Goal: Task Accomplishment & Management: Manage account settings

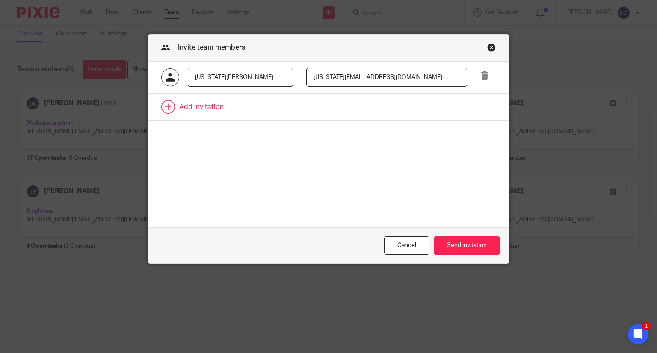
type input "Georgia@hjlaccountancy.com"
click at [171, 105] on link at bounding box center [328, 107] width 360 height 27
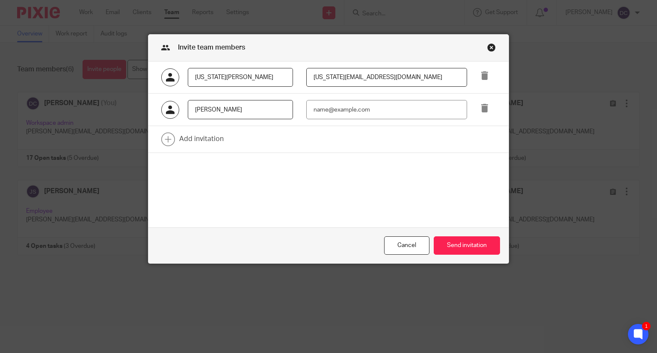
type input "Rhys Calloway"
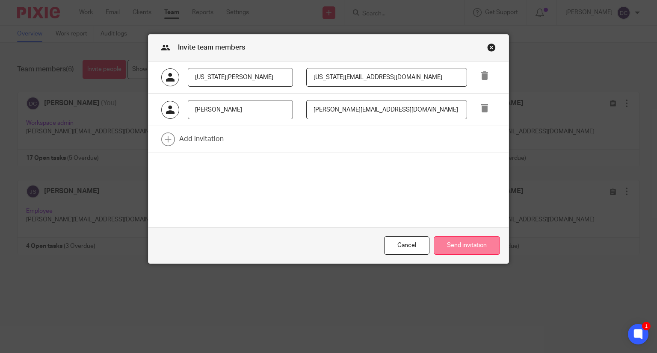
type input "Rhys@hjlaccountany.com"
click at [488, 244] on button "Send invitation" at bounding box center [467, 245] width 66 height 18
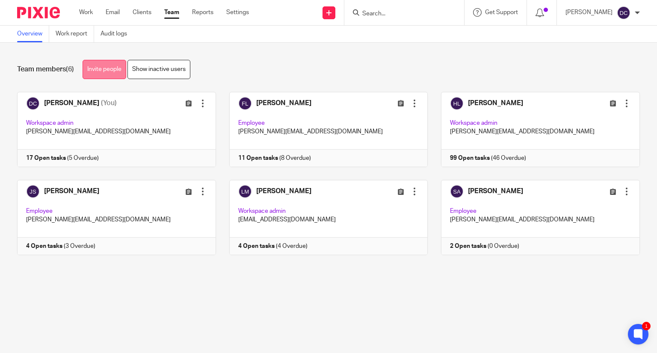
click at [118, 67] on link "Invite people" at bounding box center [105, 69] width 44 height 19
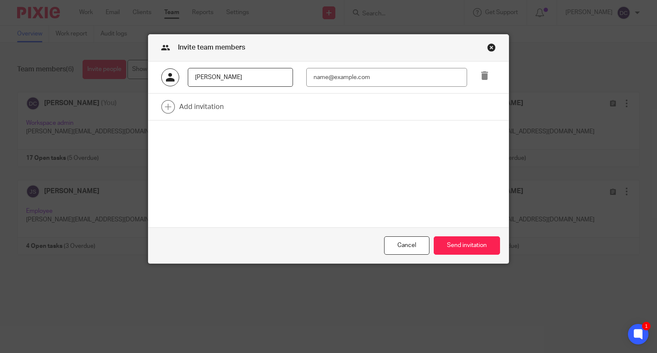
type input "[PERSON_NAME]"
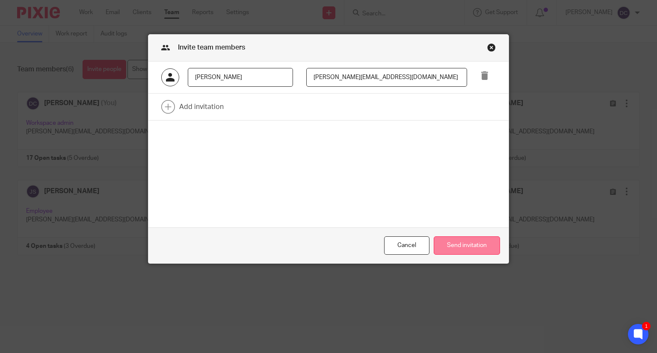
type input "[PERSON_NAME][EMAIL_ADDRESS][DOMAIN_NAME]"
click at [453, 242] on button "Send invitation" at bounding box center [467, 245] width 66 height 18
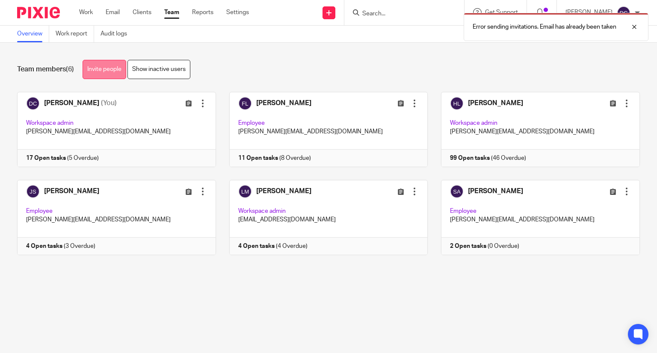
click at [106, 67] on link "Invite people" at bounding box center [105, 69] width 44 height 19
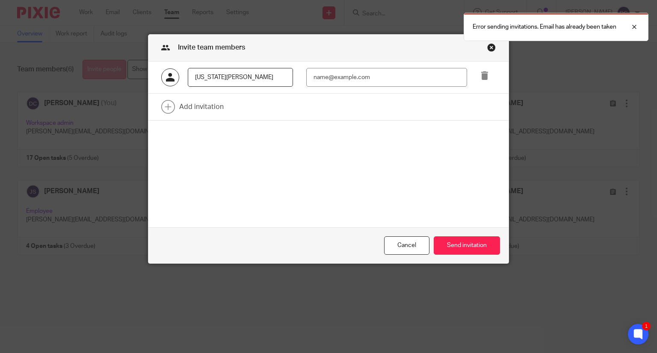
type input "Georgia Tucker"
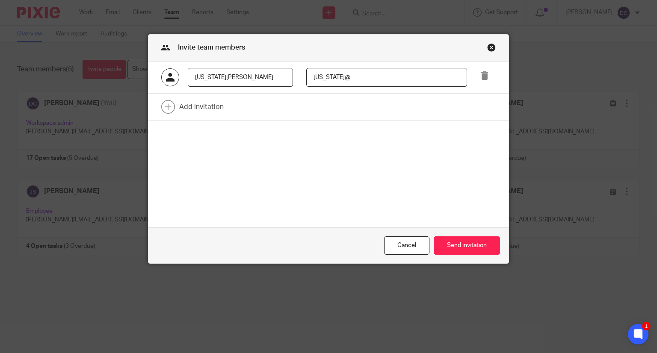
type input "Georgia@hjlaccountancy.com"
click at [462, 248] on button "Send invitation" at bounding box center [467, 245] width 66 height 18
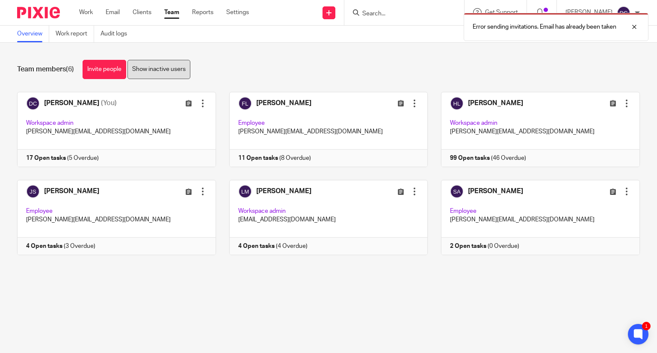
click at [166, 72] on link "Show inactive users" at bounding box center [158, 69] width 63 height 19
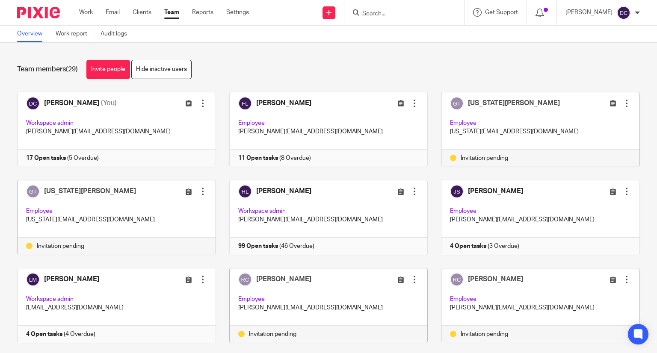
click at [103, 72] on link "Invite people" at bounding box center [108, 69] width 44 height 19
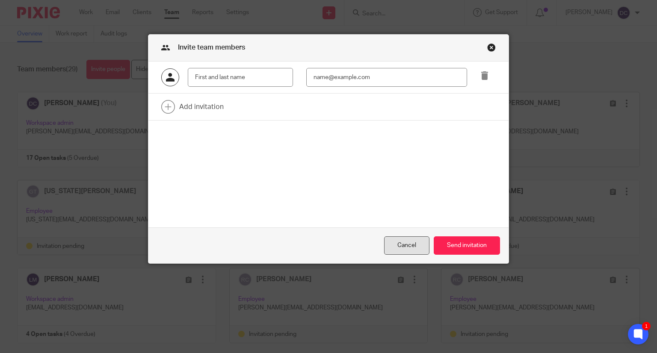
click at [402, 245] on div "Cancel" at bounding box center [406, 245] width 45 height 18
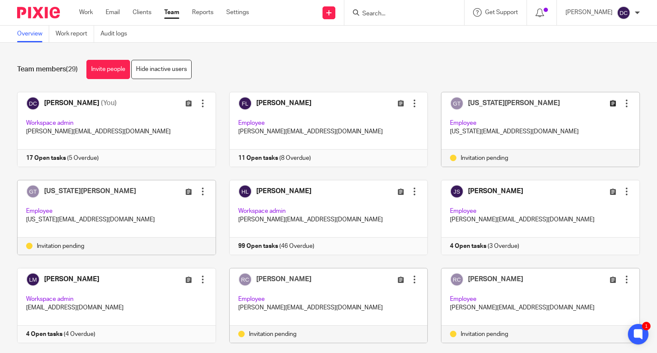
click at [609, 105] on icon at bounding box center [612, 103] width 6 height 6
click at [168, 71] on link "Hide inactive users" at bounding box center [161, 69] width 60 height 19
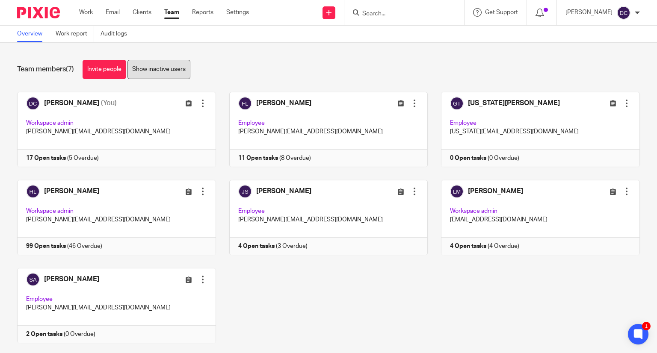
click at [156, 66] on link "Show inactive users" at bounding box center [158, 69] width 63 height 19
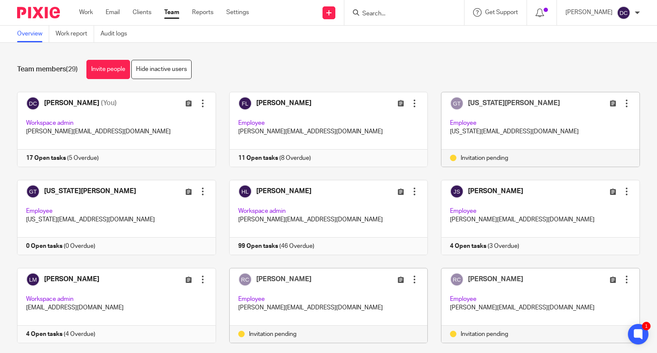
click at [622, 106] on div at bounding box center [626, 103] width 9 height 9
click at [585, 162] on span "Remove user" at bounding box center [588, 162] width 35 height 6
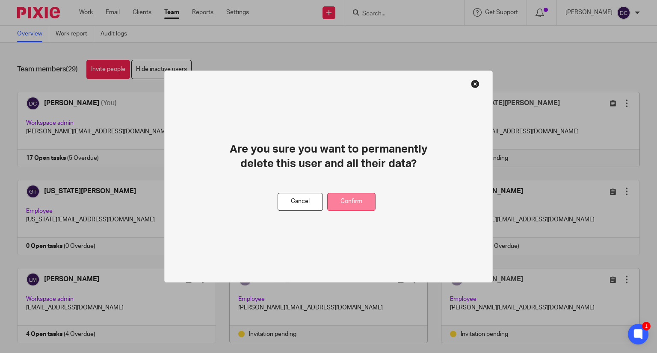
click at [349, 201] on button "Confirm" at bounding box center [351, 202] width 48 height 18
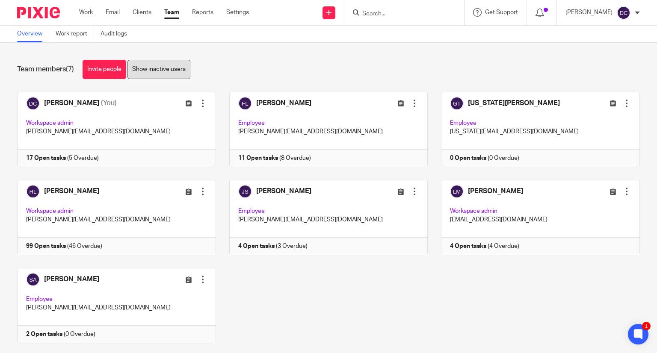
click at [144, 70] on link "Show inactive users" at bounding box center [158, 69] width 63 height 19
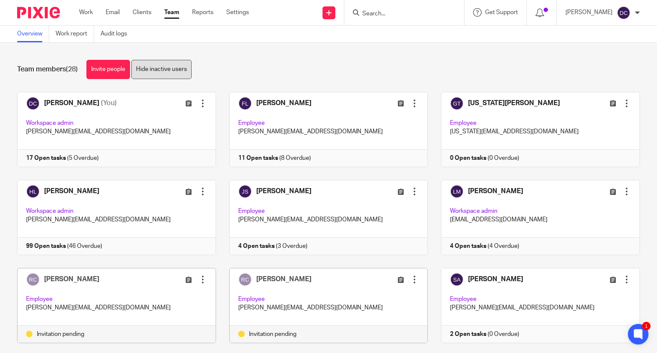
click at [162, 65] on link "Hide inactive users" at bounding box center [161, 69] width 60 height 19
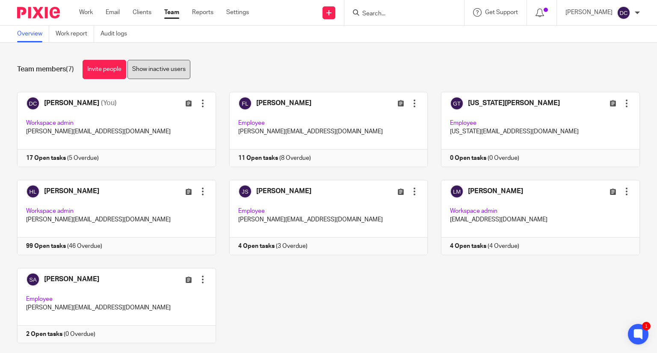
click at [153, 69] on link "Show inactive users" at bounding box center [158, 69] width 63 height 19
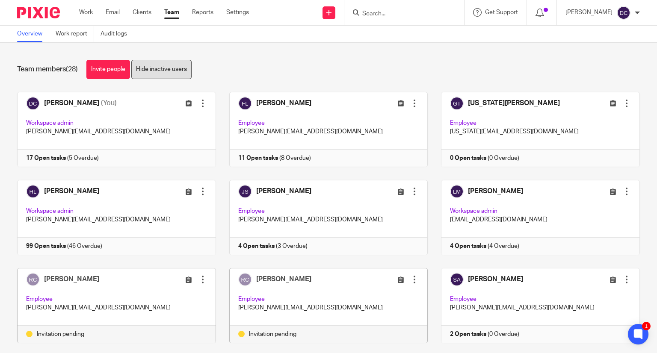
click at [169, 71] on link "Hide inactive users" at bounding box center [161, 69] width 60 height 19
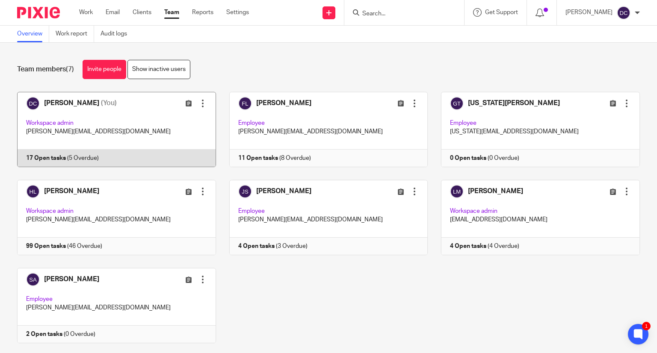
click at [135, 130] on link at bounding box center [110, 129] width 212 height 75
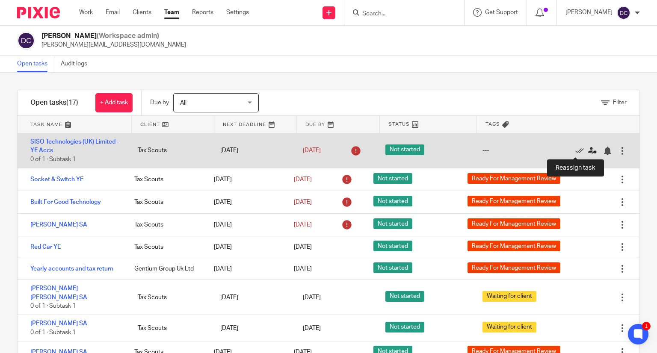
click at [588, 151] on icon at bounding box center [592, 151] width 9 height 9
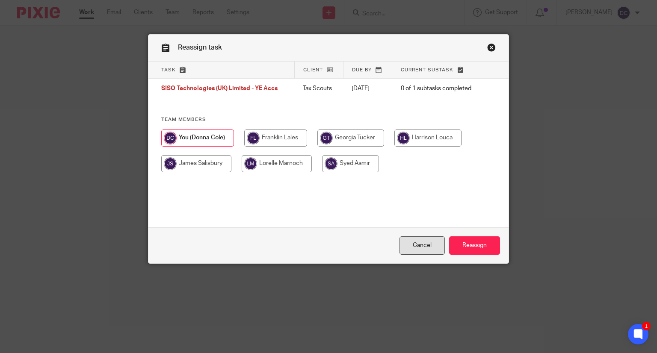
click at [409, 244] on link "Cancel" at bounding box center [421, 245] width 45 height 18
